Goal: Ask a question

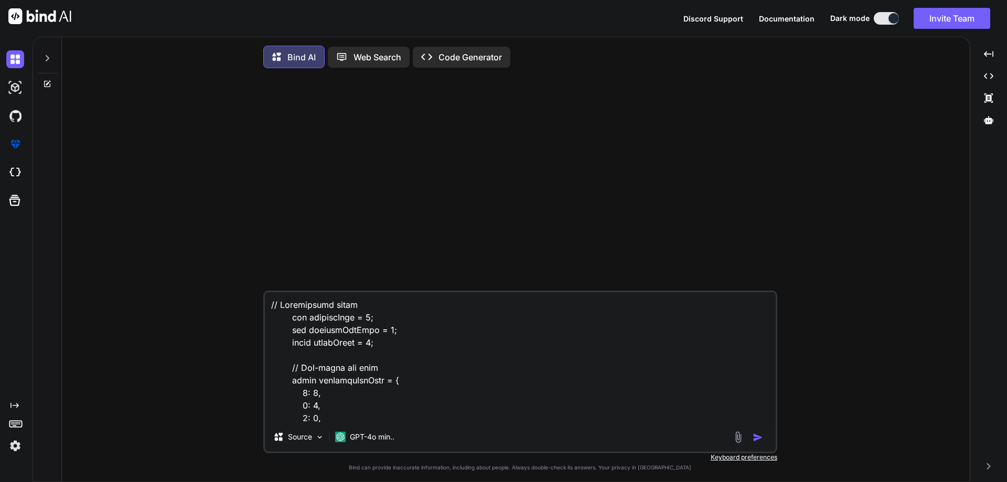
scroll to position [4292, 0]
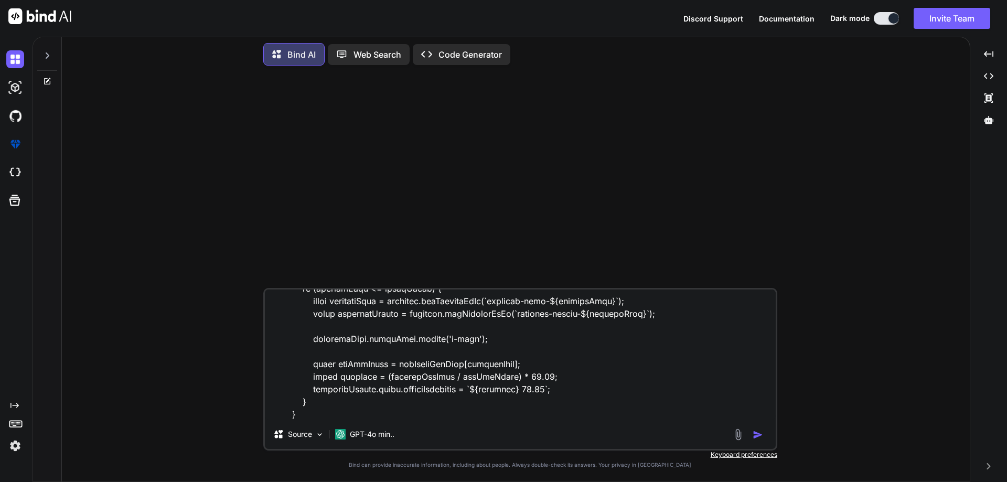
click at [335, 406] on textarea at bounding box center [520, 354] width 511 height 130
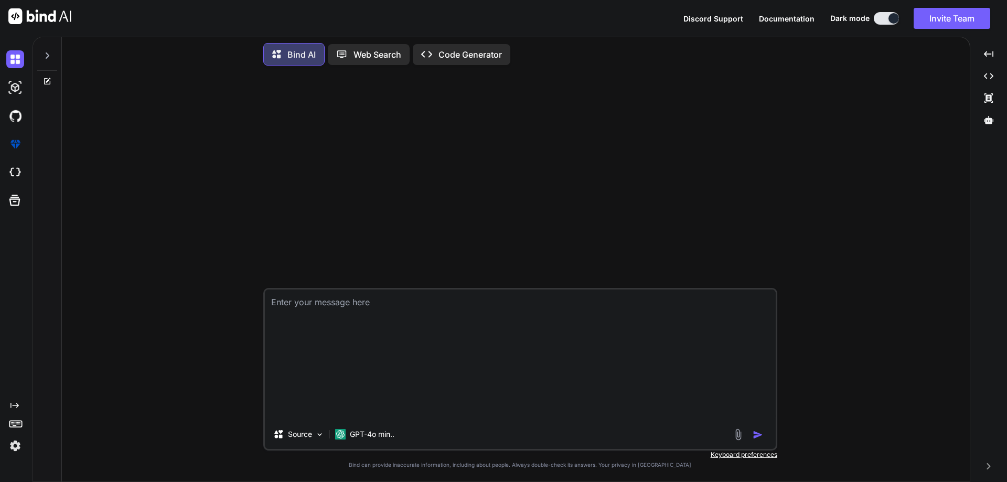
scroll to position [0, 0]
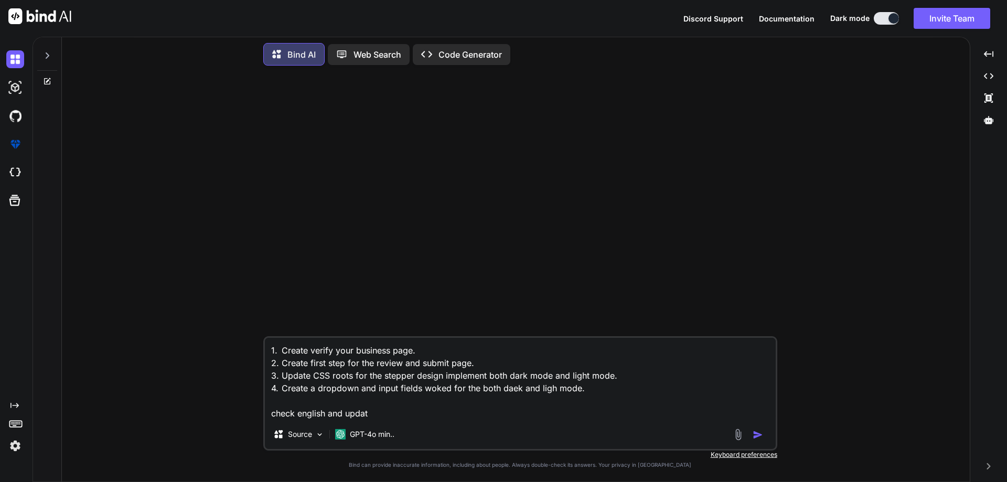
type textarea "1. Create verify your business page. 2. Create first step for the review and su…"
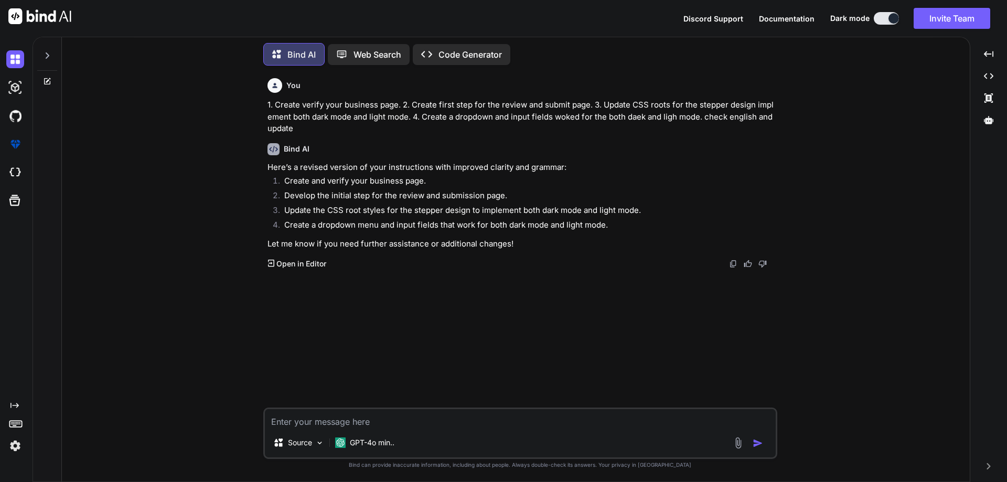
click at [391, 416] on textarea at bounding box center [520, 418] width 511 height 19
type textarea "elaborate those as well for meeting points"
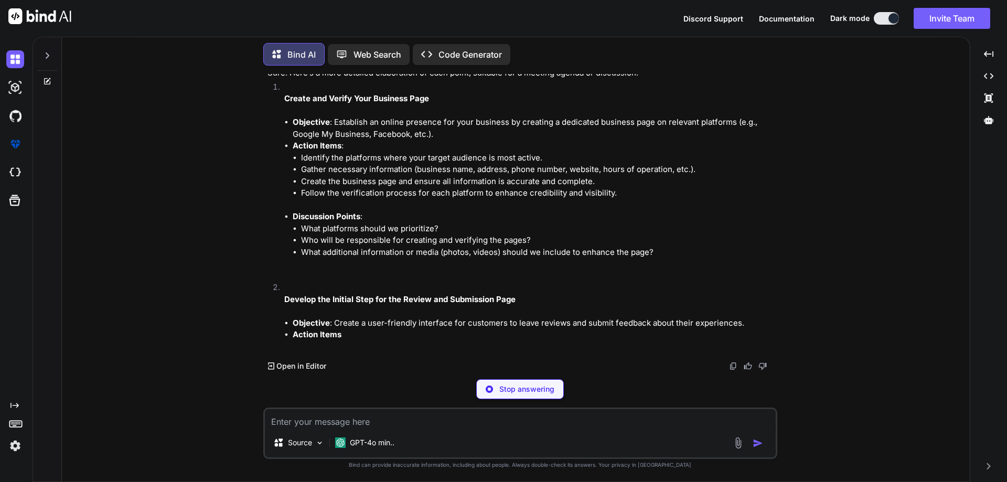
scroll to position [266, 0]
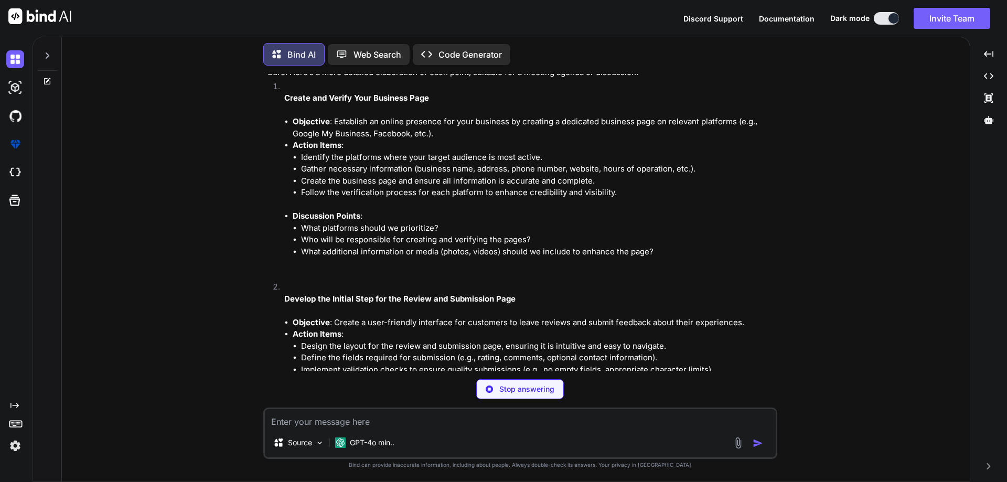
click at [515, 385] on p "Stop answering" at bounding box center [526, 389] width 55 height 10
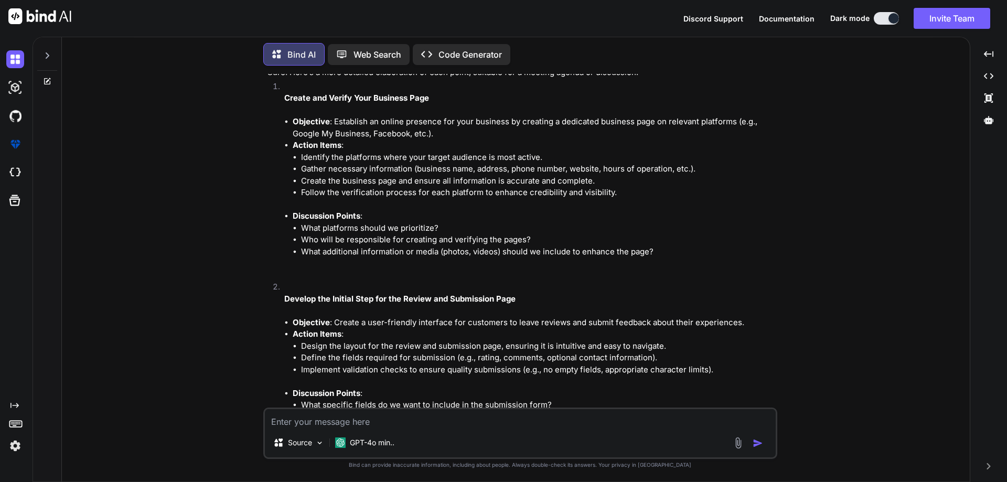
click at [413, 416] on textarea at bounding box center [520, 418] width 511 height 19
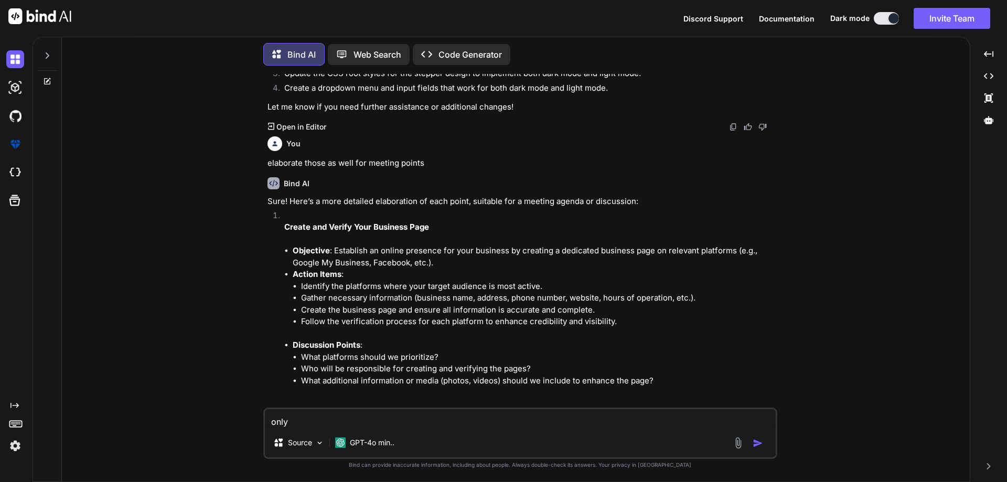
scroll to position [56, 0]
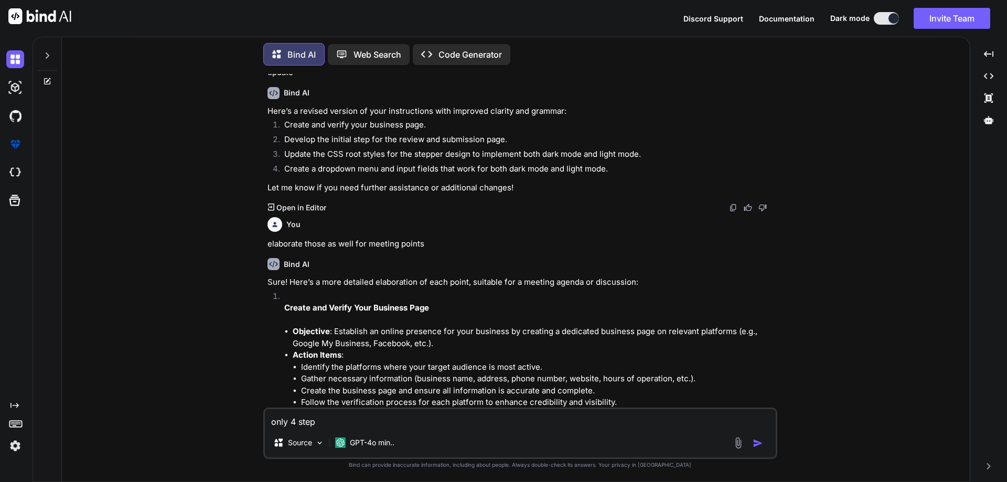
type textarea "only 4 step"
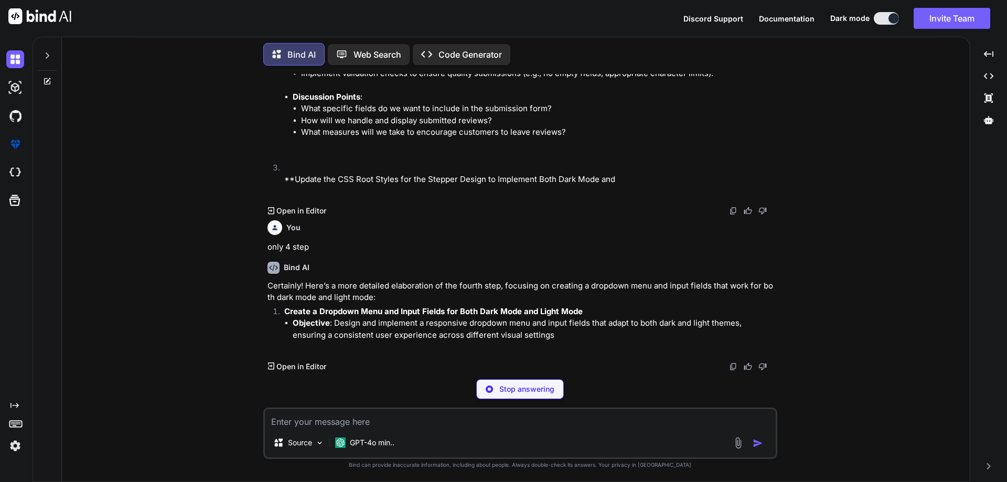
scroll to position [563, 0]
click at [528, 392] on p "Stop answering" at bounding box center [526, 389] width 55 height 10
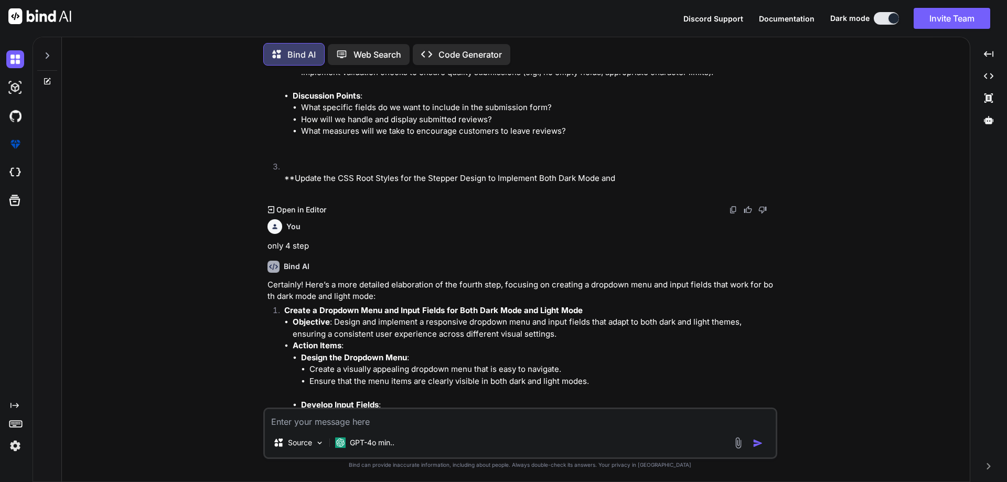
click at [432, 414] on textarea at bounding box center [520, 418] width 511 height 19
type textarea "only 4 points"
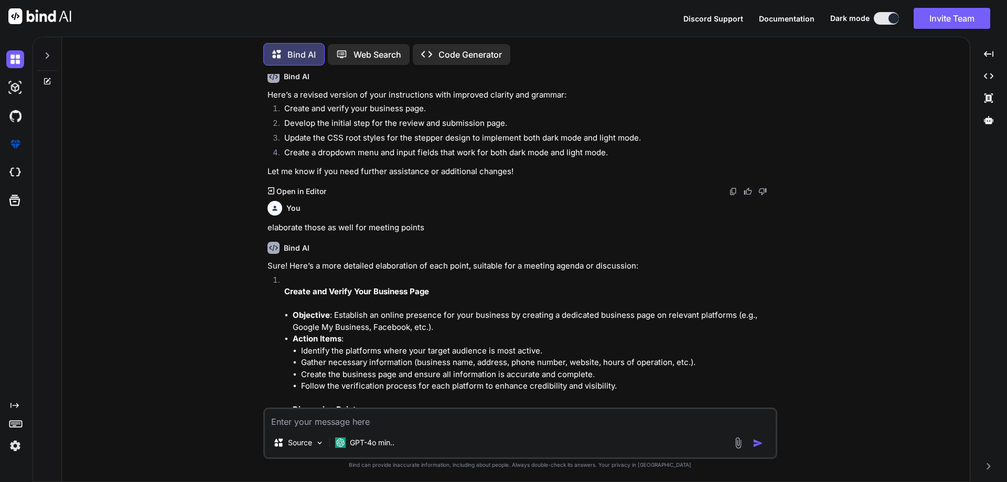
scroll to position [0, 0]
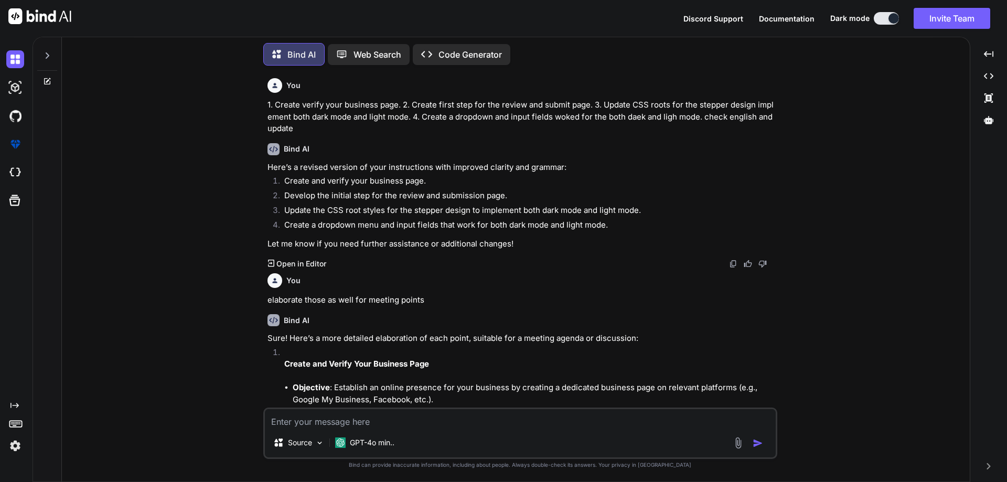
click at [337, 200] on li "Develop the initial step for the review and submission page." at bounding box center [525, 197] width 499 height 15
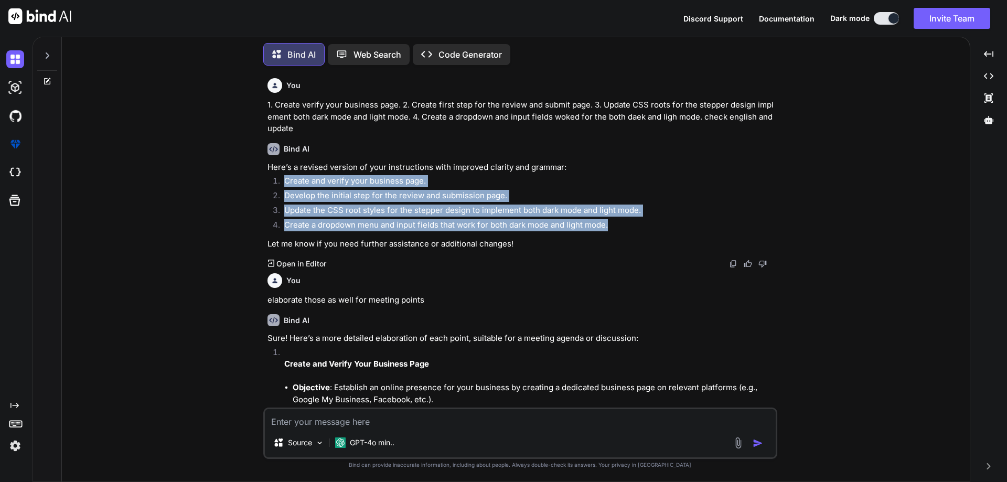
drag, startPoint x: 286, startPoint y: 181, endPoint x: 610, endPoint y: 223, distance: 326.7
click at [610, 223] on ol "Create and verify your business page. Develop the initial step for the review a…" at bounding box center [520, 204] width 507 height 59
copy ol "Create and verify your business page. Develop the initial step for the review a…"
